Goal: Find specific page/section

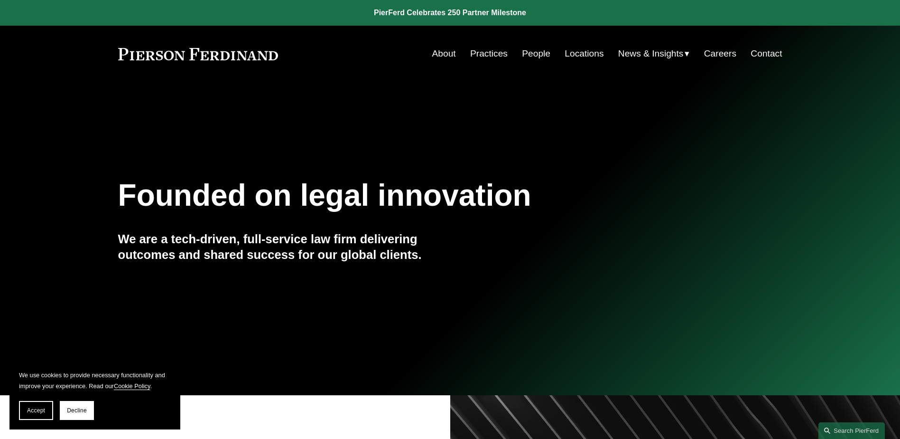
click at [584, 54] on link "Locations" at bounding box center [584, 54] width 39 height 18
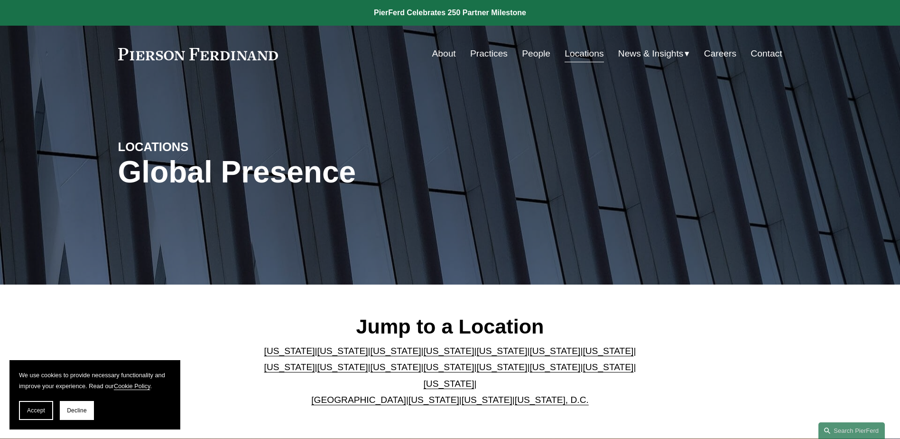
click at [321, 355] on link "California" at bounding box center [342, 350] width 51 height 10
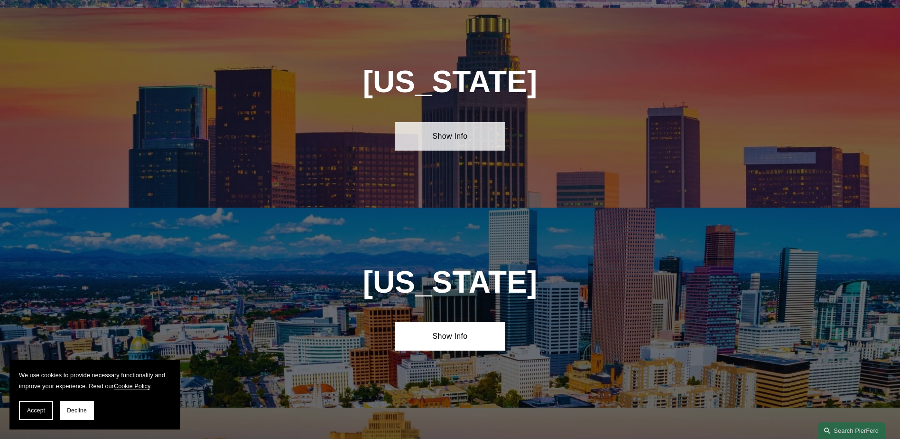
click at [447, 128] on link "Show Info" at bounding box center [450, 136] width 111 height 28
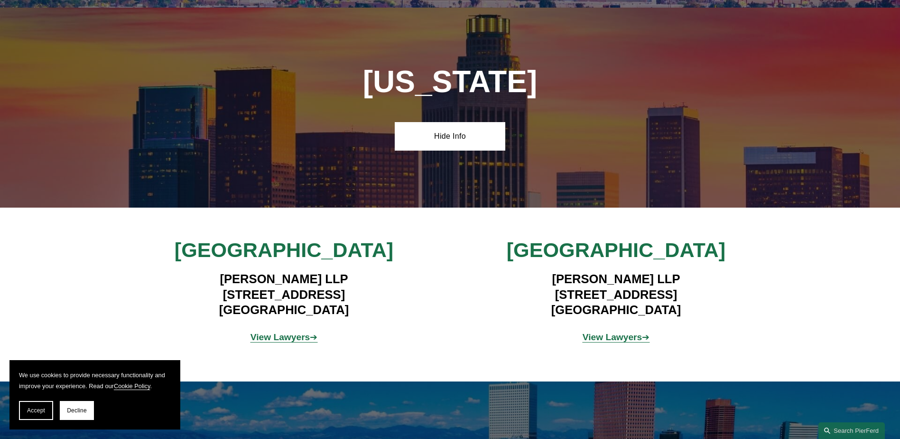
click at [605, 332] on strong "View Lawyers" at bounding box center [613, 337] width 60 height 10
